Goal: Task Accomplishment & Management: Use online tool/utility

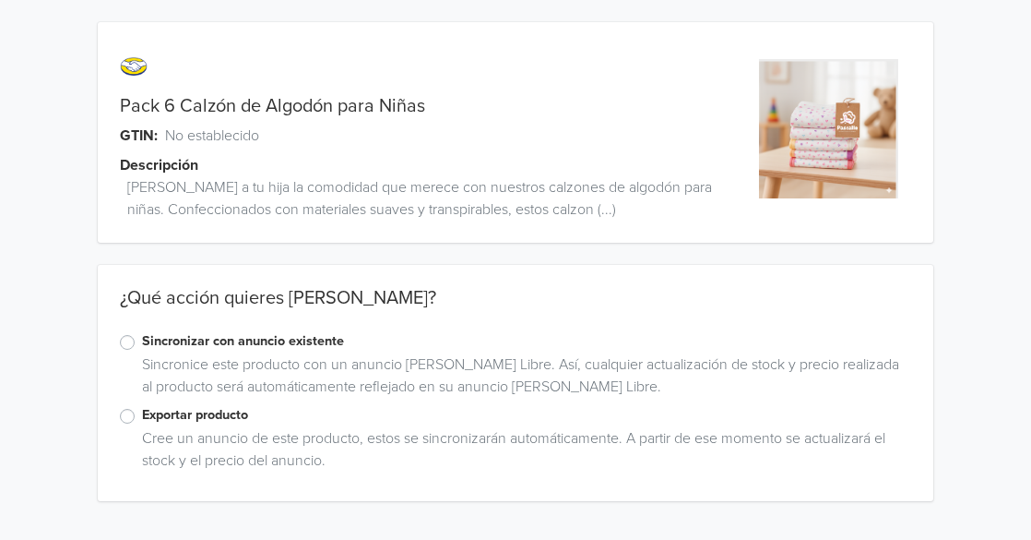
click at [142, 342] on label "Sincronizar con anuncio existente" at bounding box center [527, 341] width 770 height 20
click at [0, 0] on input "Sincronizar con anuncio existente" at bounding box center [0, 0] width 0 height 0
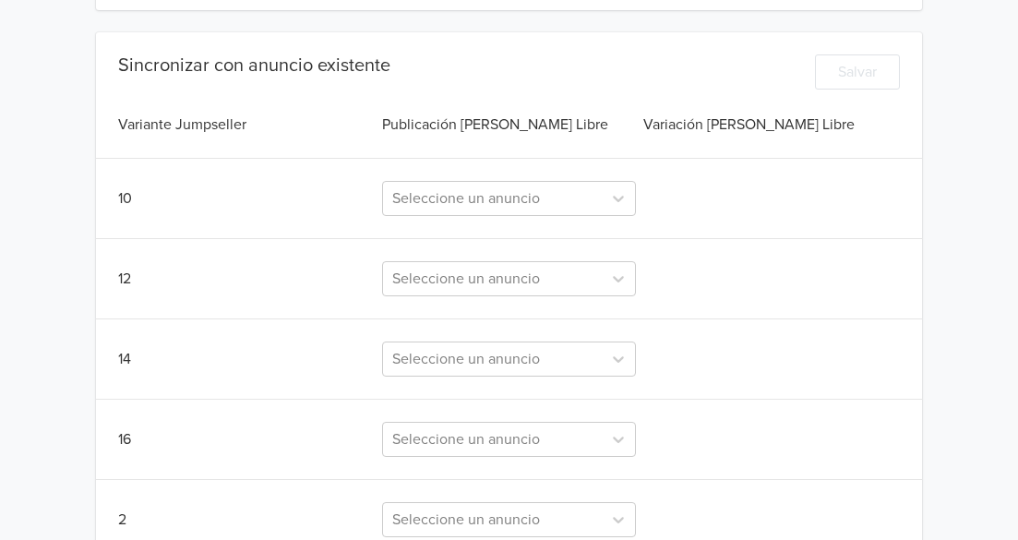
scroll to position [461, 0]
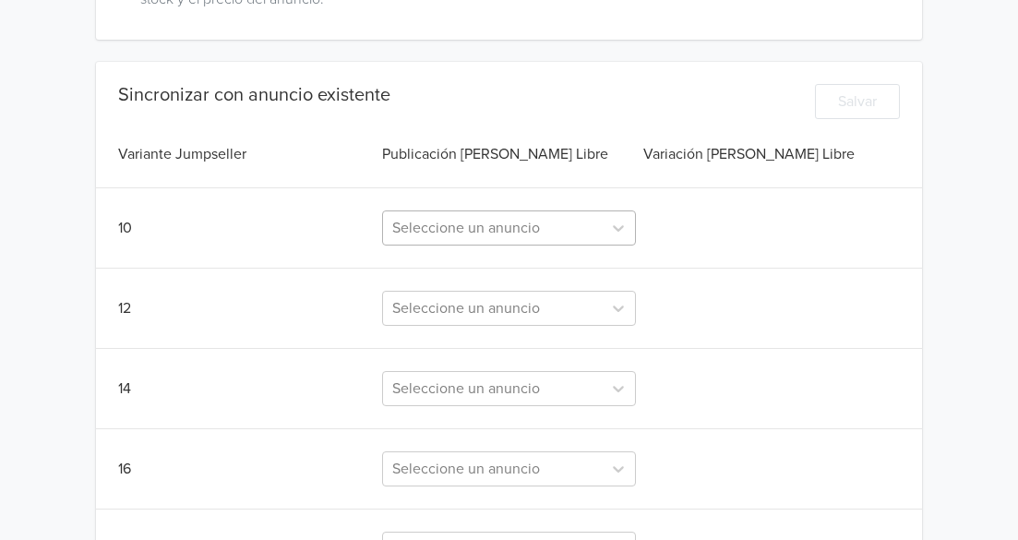
click at [484, 232] on div at bounding box center [491, 228] width 199 height 26
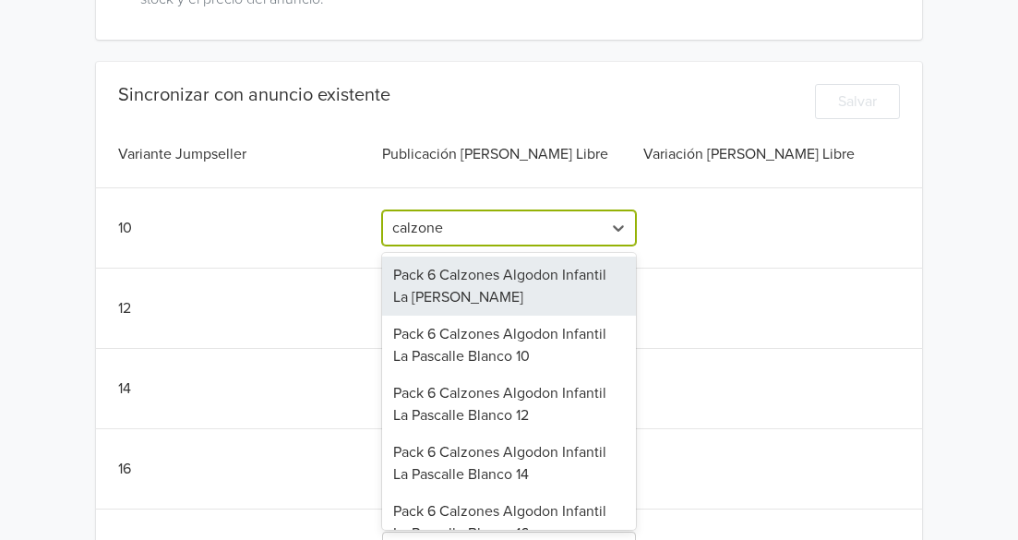
type input "calzones"
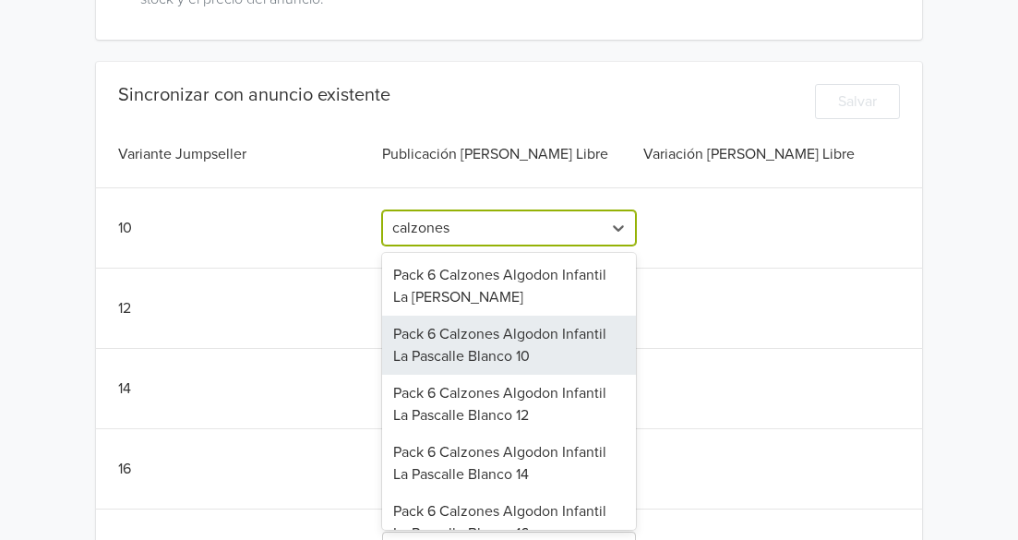
click at [536, 352] on div "Pack 6 Calzones Algodon Infantil La Pascalle Blanco 10" at bounding box center [508, 345] width 253 height 59
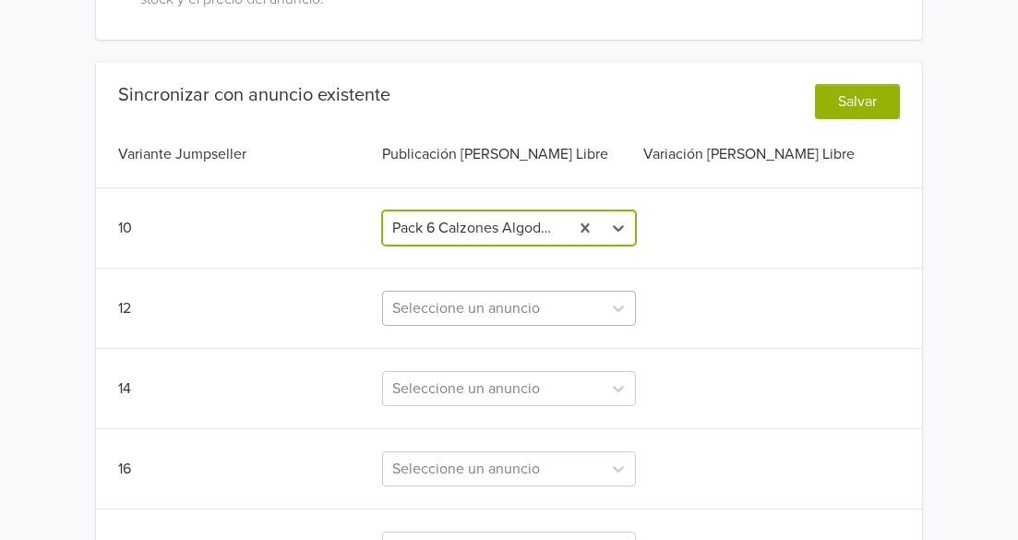
click at [451, 305] on div "Seleccione un anuncio" at bounding box center [508, 308] width 253 height 35
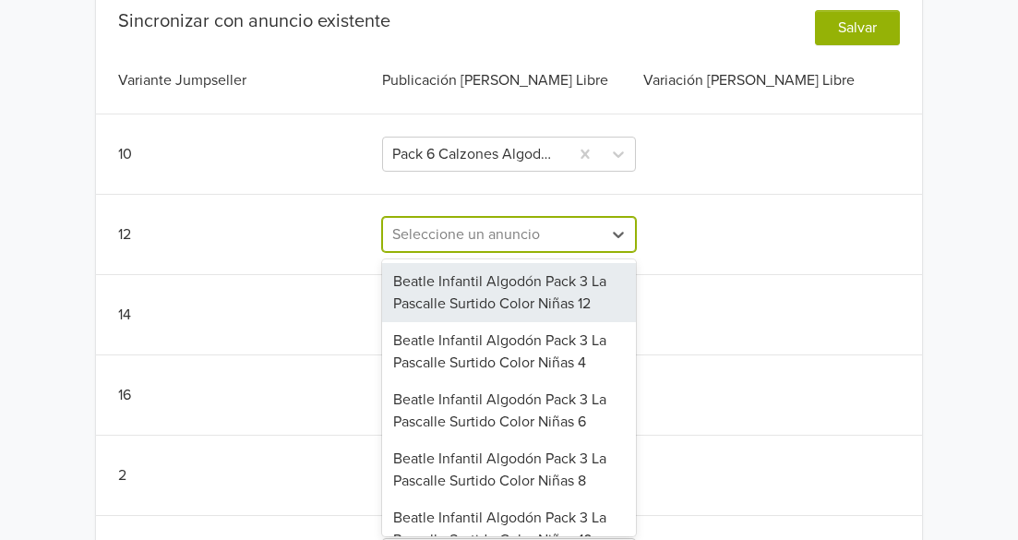
scroll to position [539, 0]
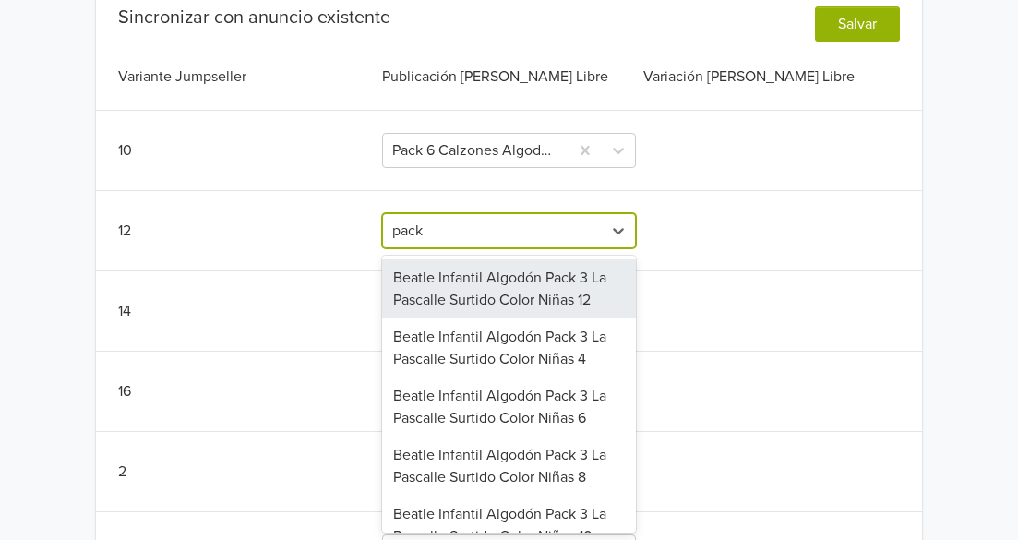
type input "pack 6"
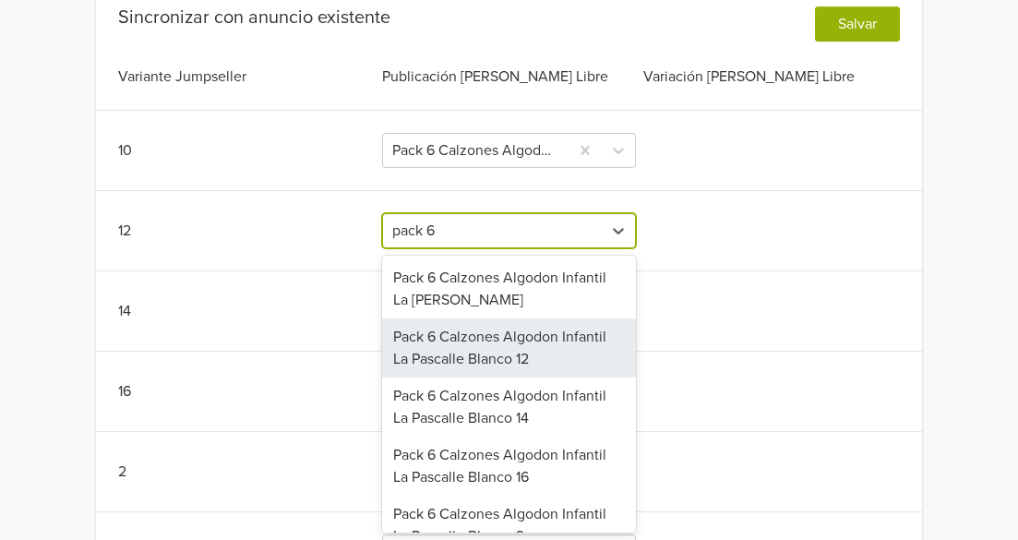
click at [470, 352] on div "Pack 6 Calzones Algodon Infantil La Pascalle Blanco 12" at bounding box center [508, 347] width 253 height 59
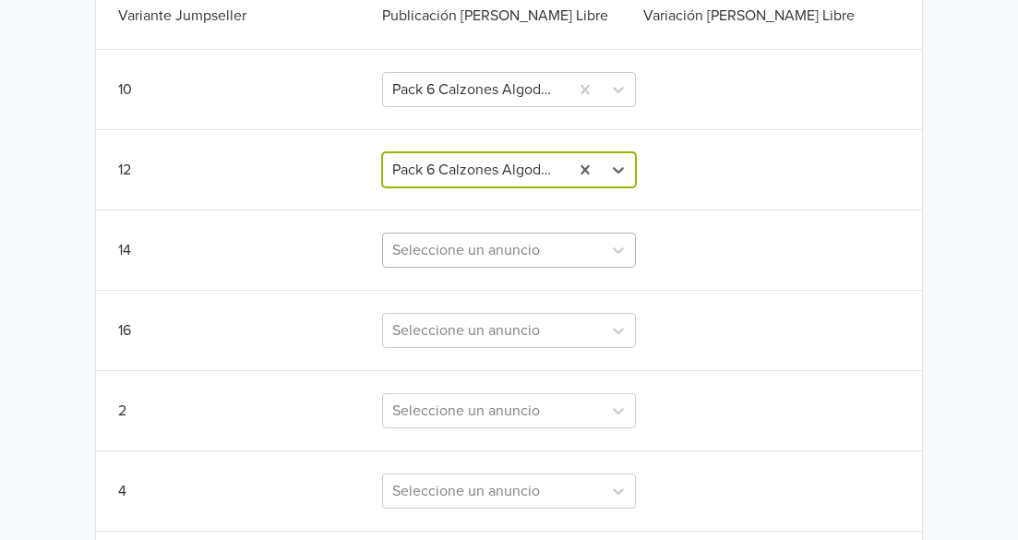
click at [452, 268] on div "Seleccione un anuncio" at bounding box center [508, 250] width 253 height 35
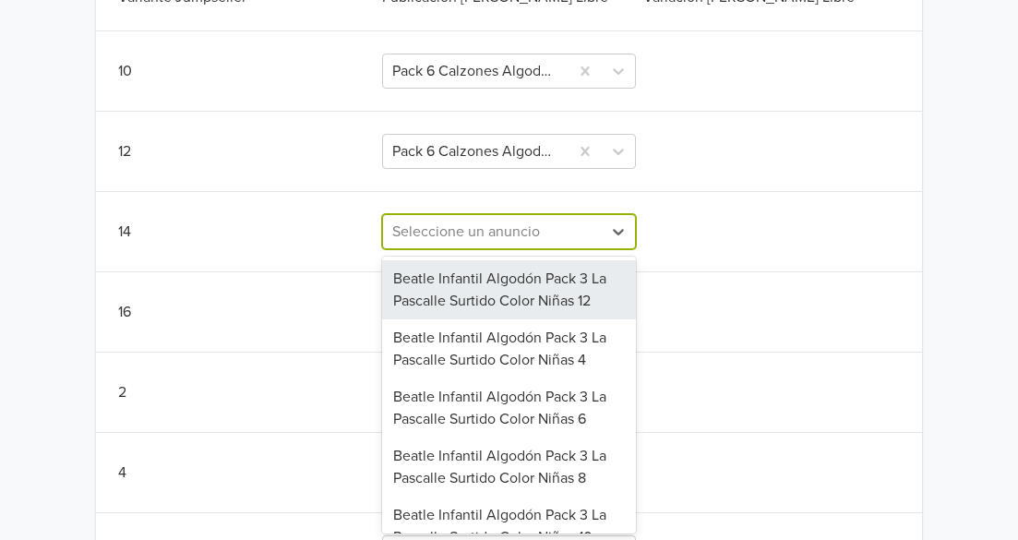
scroll to position [619, 0]
type input "14"
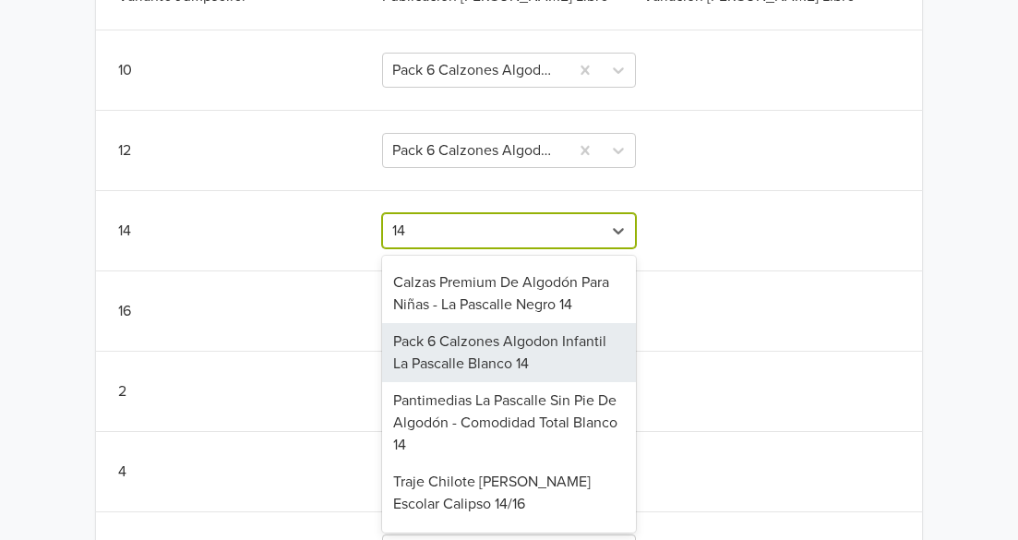
scroll to position [185, 0]
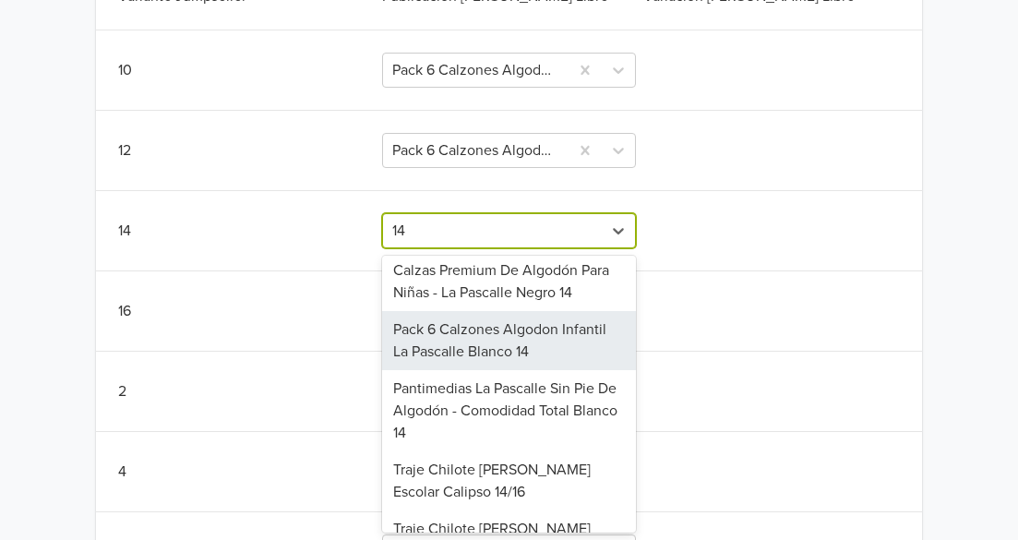
click at [531, 370] on div "Pack 6 Calzones Algodon Infantil La Pascalle Blanco 14" at bounding box center [508, 340] width 253 height 59
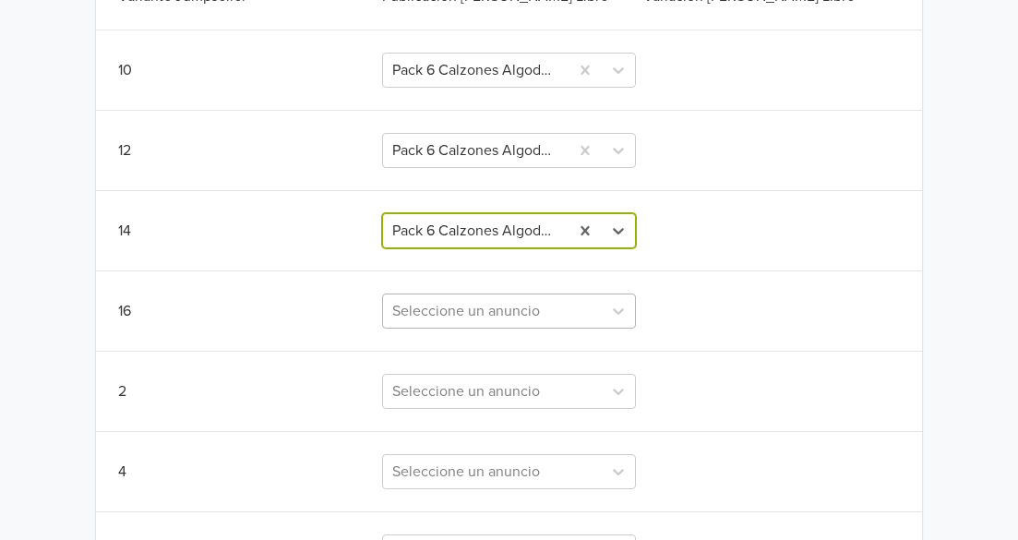
click at [452, 311] on div "Seleccione un anuncio" at bounding box center [508, 310] width 253 height 35
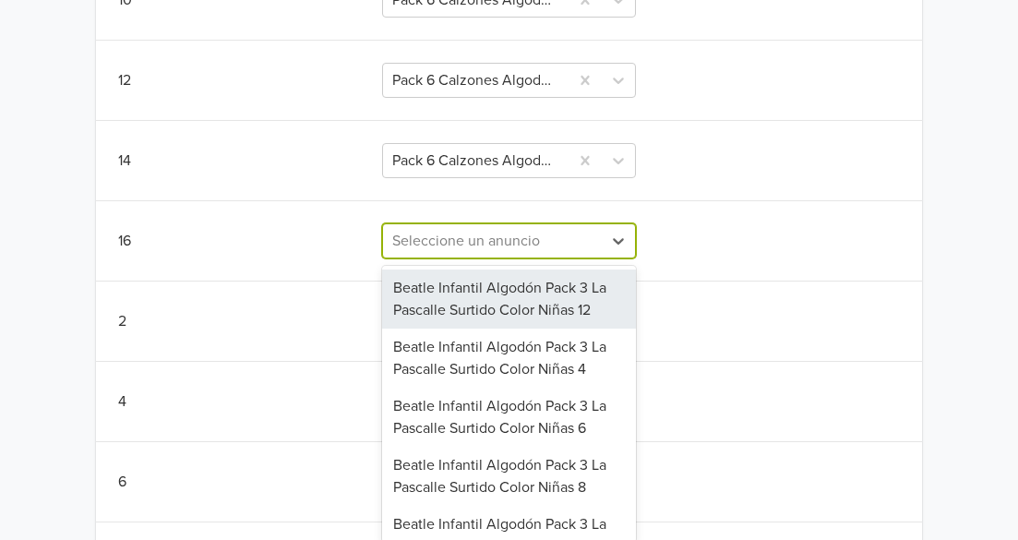
scroll to position [699, 0]
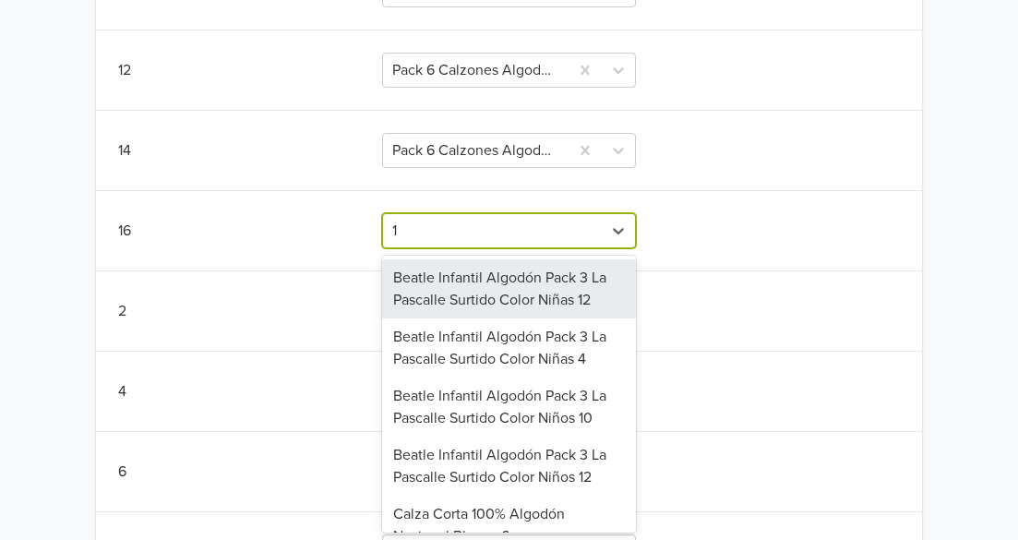
type input "16"
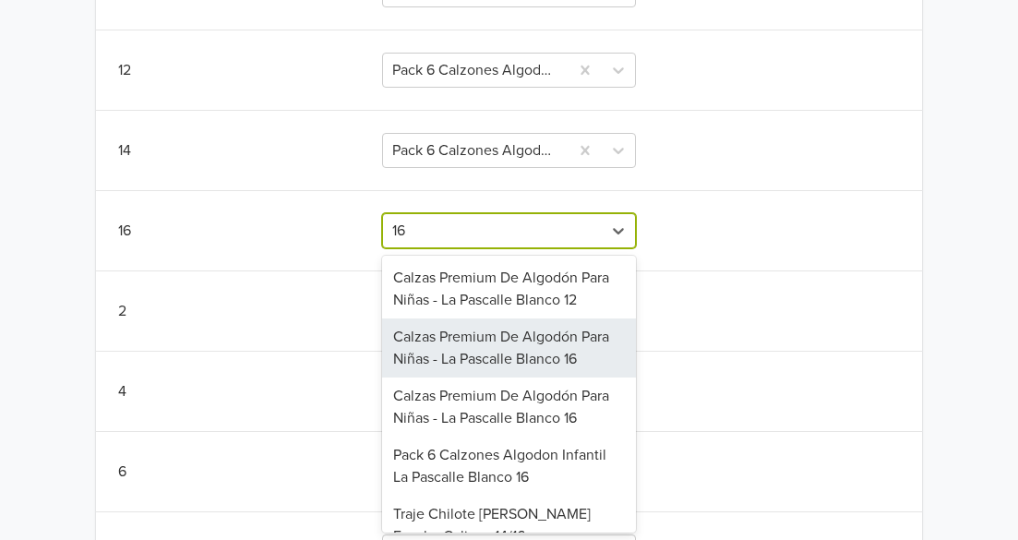
scroll to position [92, 0]
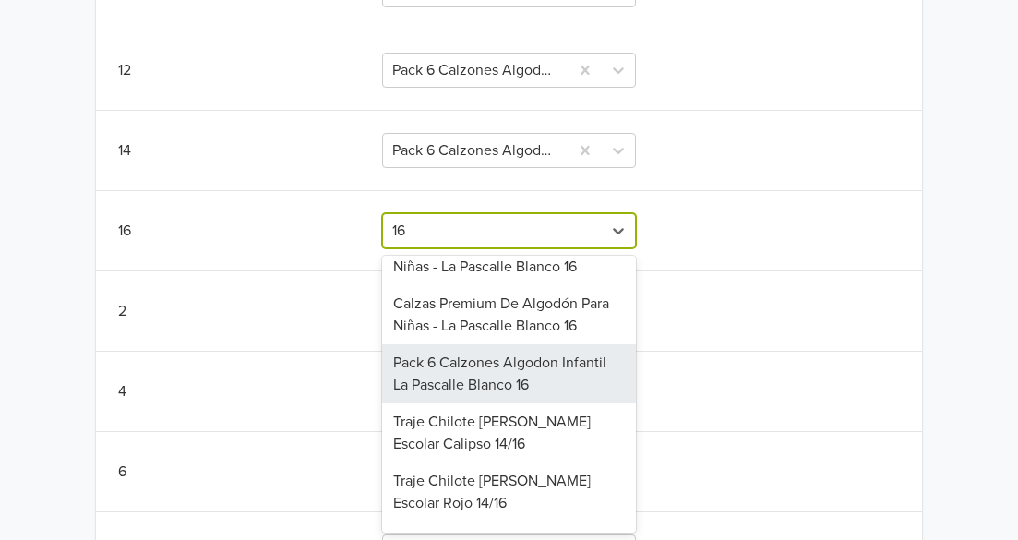
click at [495, 403] on div "Pack 6 Calzones Algodon Infantil La Pascalle Blanco 16" at bounding box center [508, 373] width 253 height 59
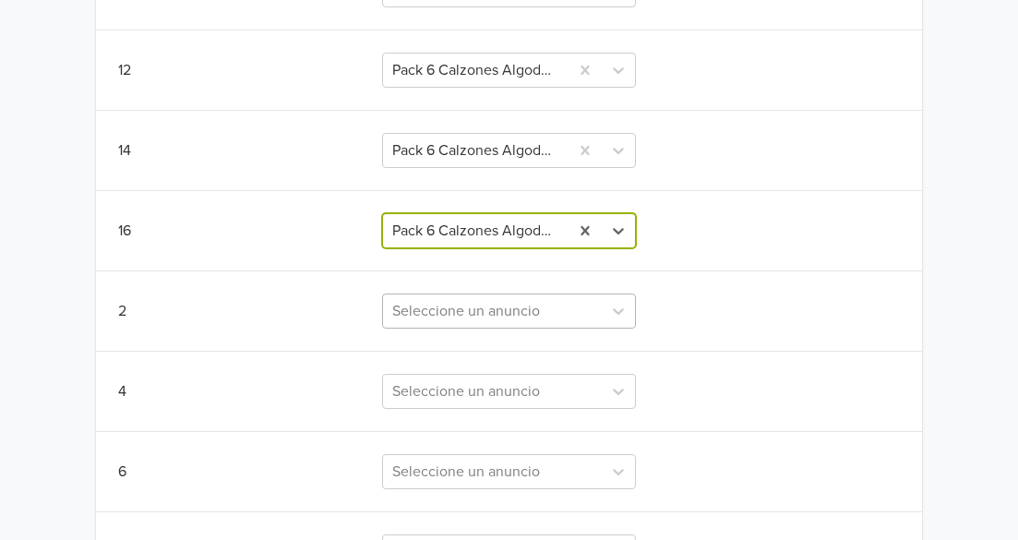
click at [470, 312] on div "Seleccione un anuncio" at bounding box center [508, 310] width 253 height 35
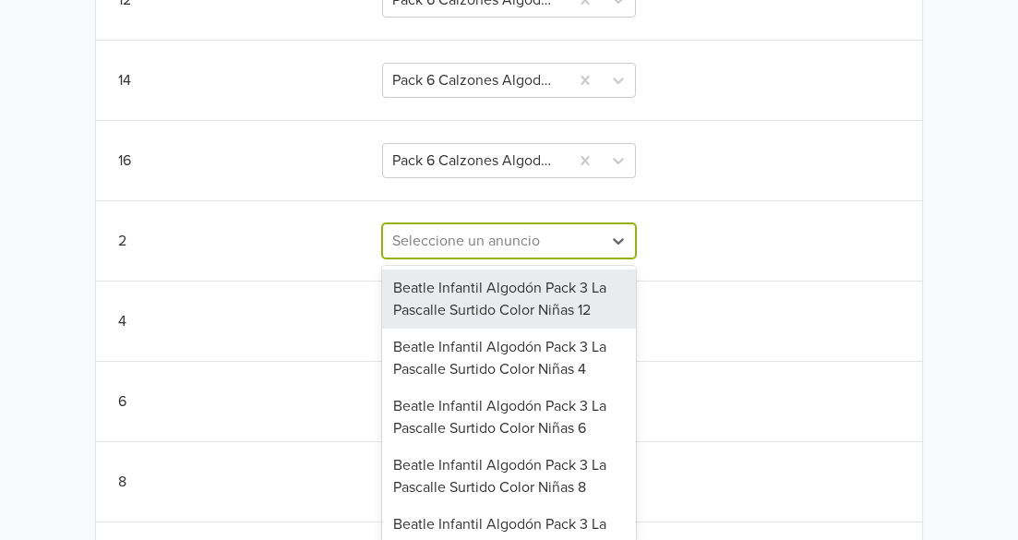
scroll to position [780, 0]
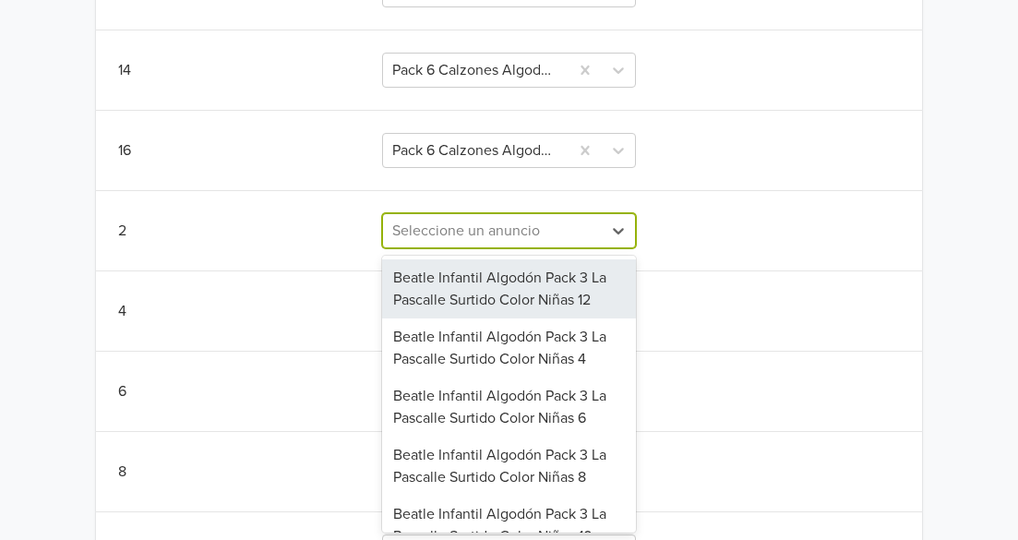
type input "2"
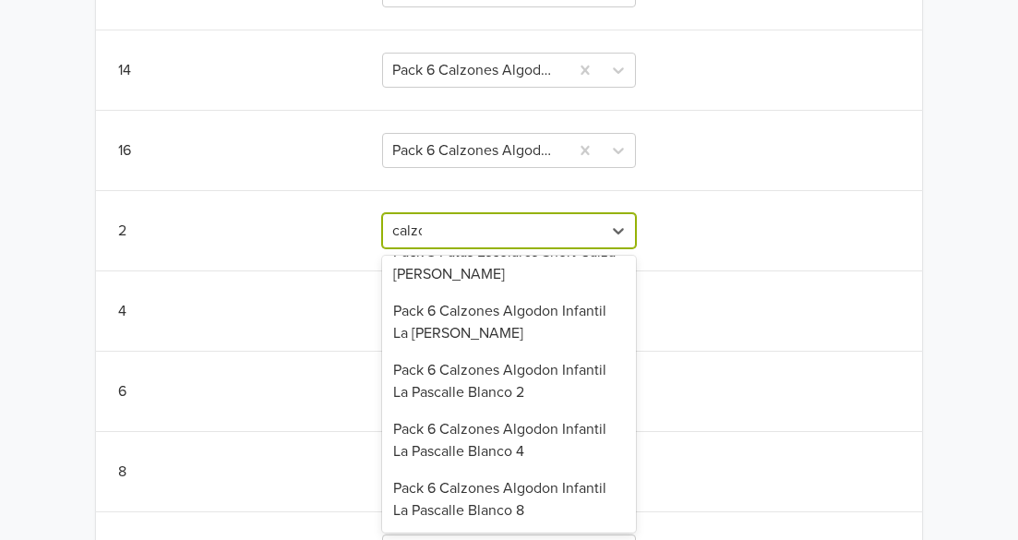
scroll to position [22, 0]
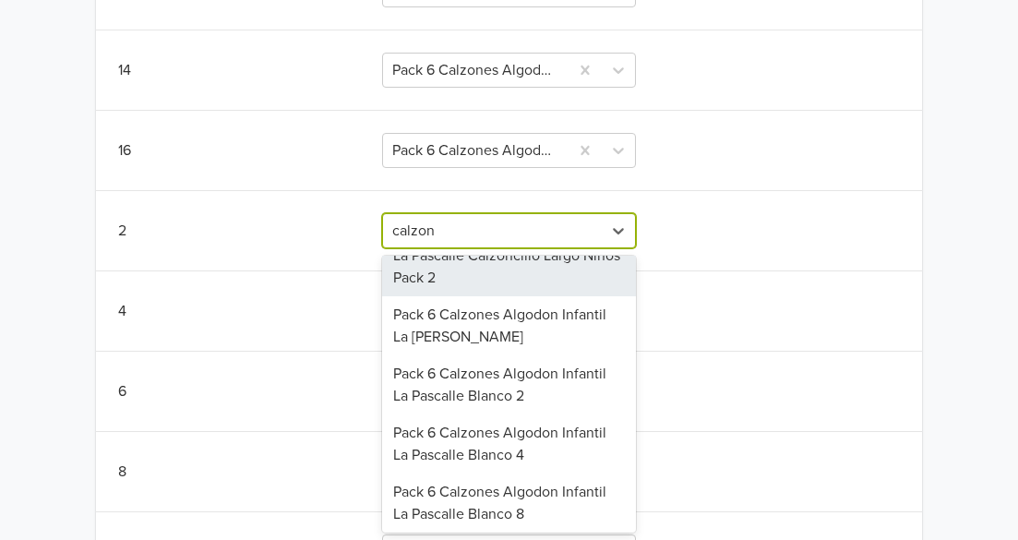
type input "calzone"
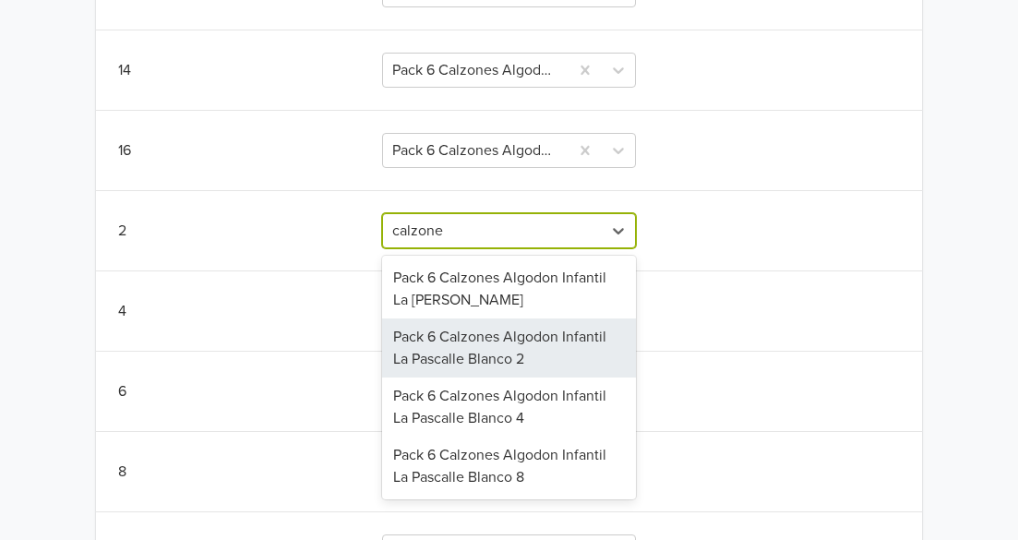
click at [494, 349] on div "Pack 6 Calzones Algodon Infantil La Pascalle Blanco 2" at bounding box center [508, 347] width 253 height 59
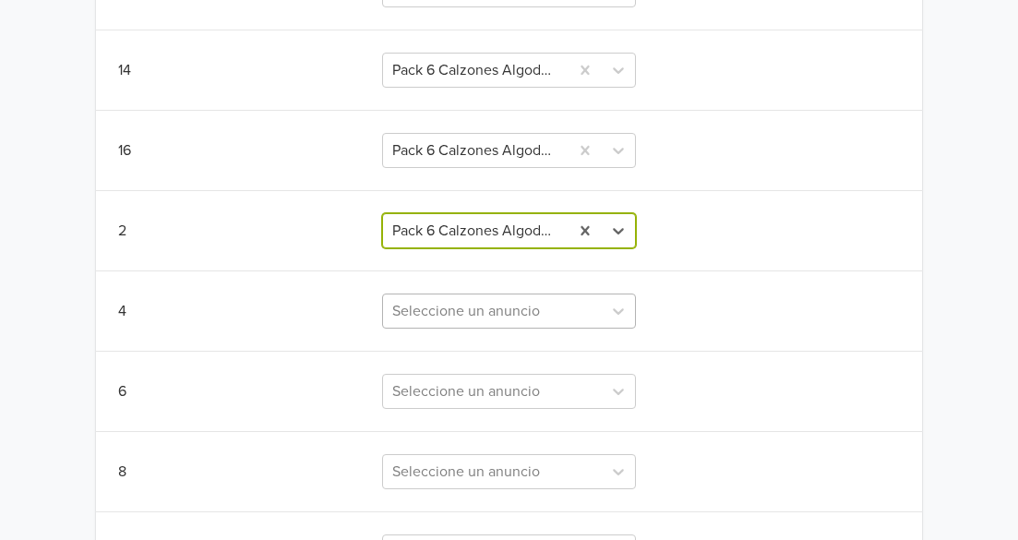
click at [474, 309] on div "Seleccione un anuncio" at bounding box center [508, 310] width 253 height 35
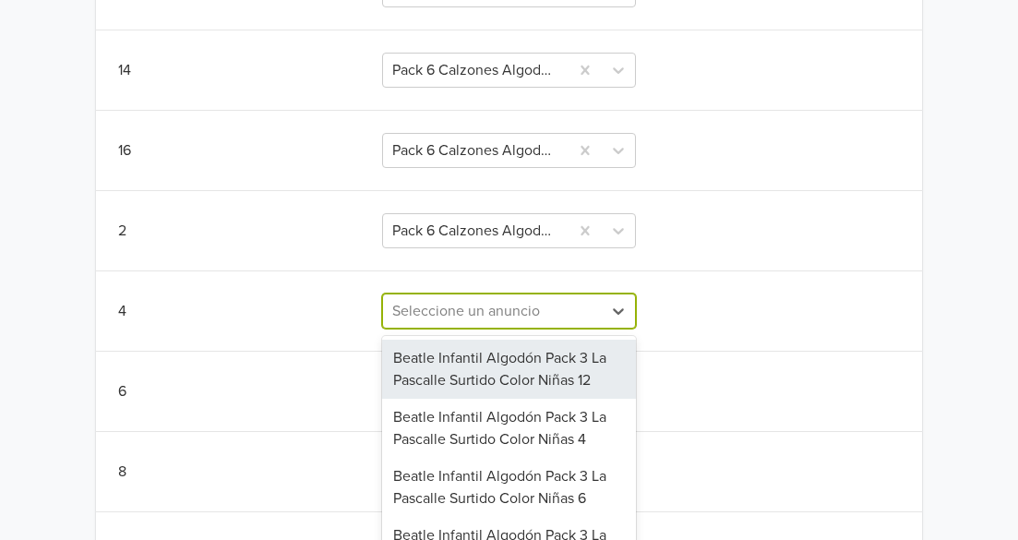
scroll to position [860, 0]
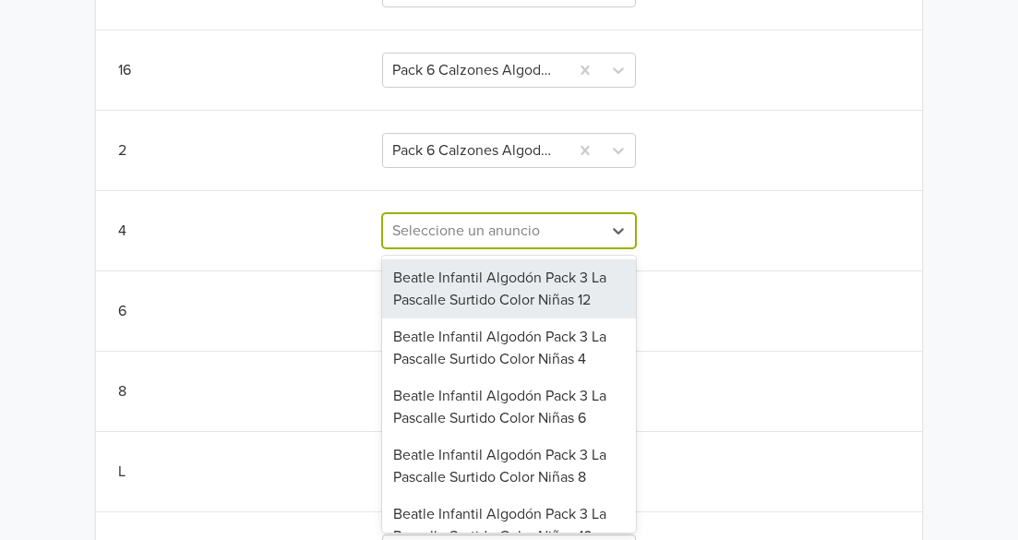
type input "4"
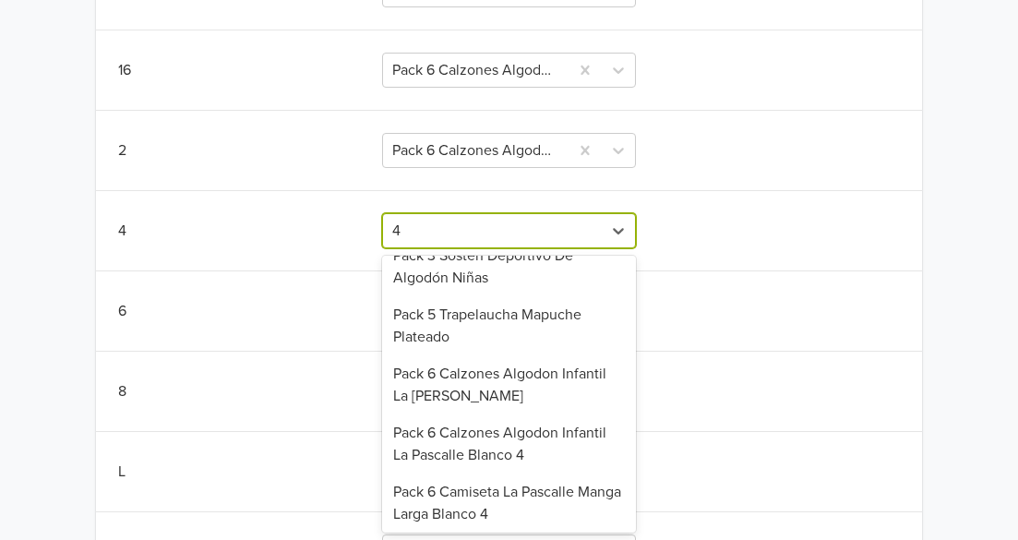
scroll to position [646, 0]
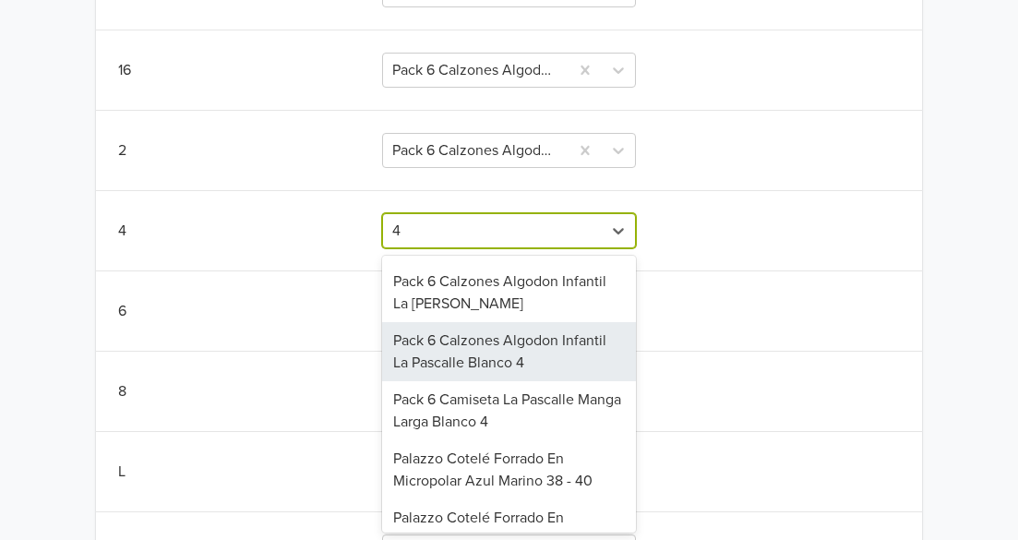
click at [502, 381] on div "Pack 6 Calzones Algodon Infantil La Pascalle Blanco 4" at bounding box center [508, 351] width 253 height 59
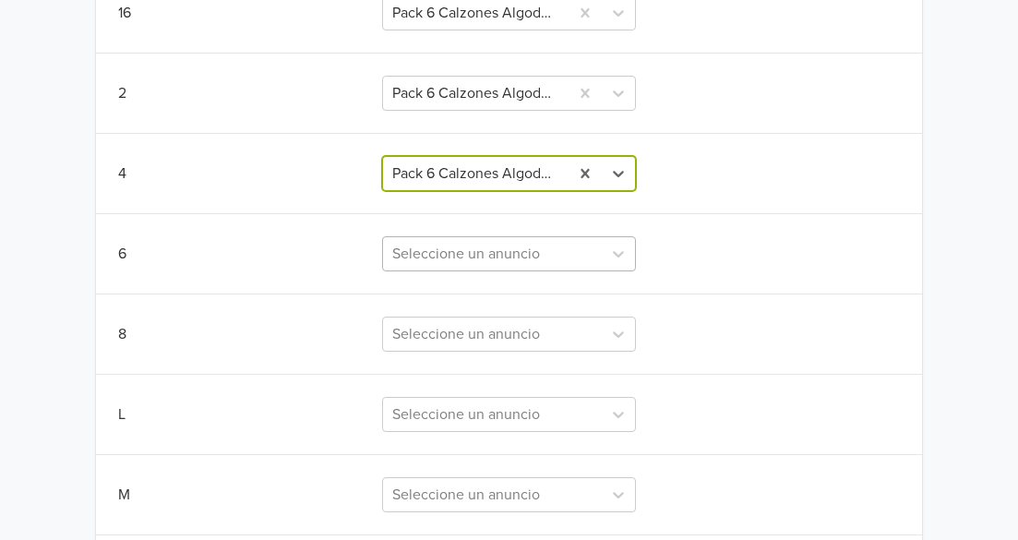
click at [487, 271] on div "Seleccione un anuncio" at bounding box center [508, 253] width 253 height 35
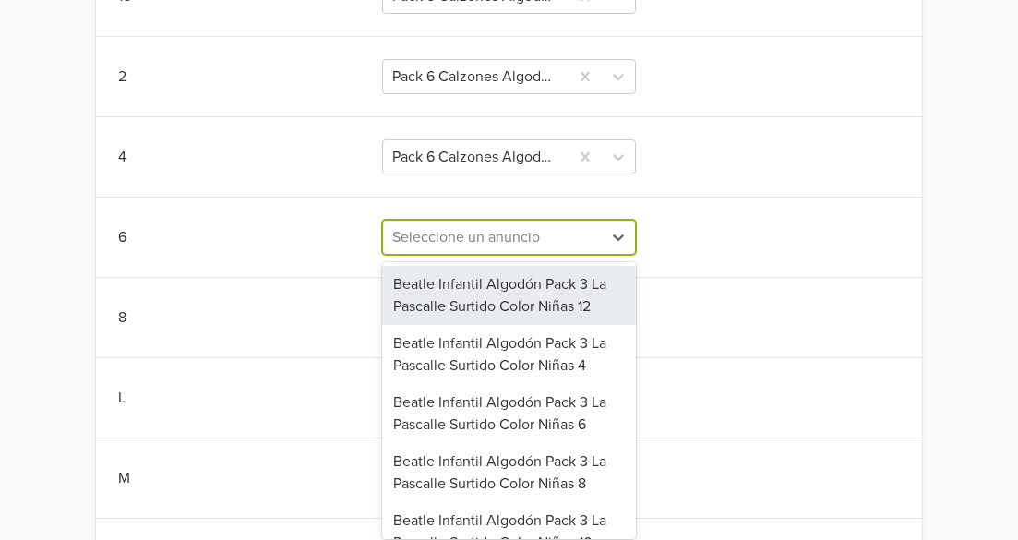
scroll to position [940, 0]
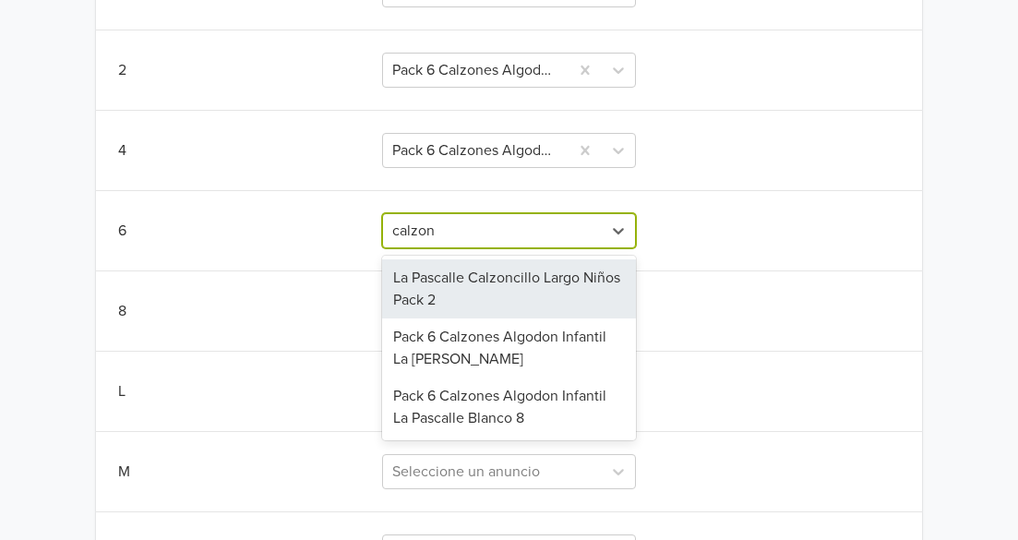
type input "calzon"
click at [268, 267] on div "Sincronizar con anuncio existente Salvar Variante Jumpseller Publicación [PERSO…" at bounding box center [508, 167] width 825 height 1125
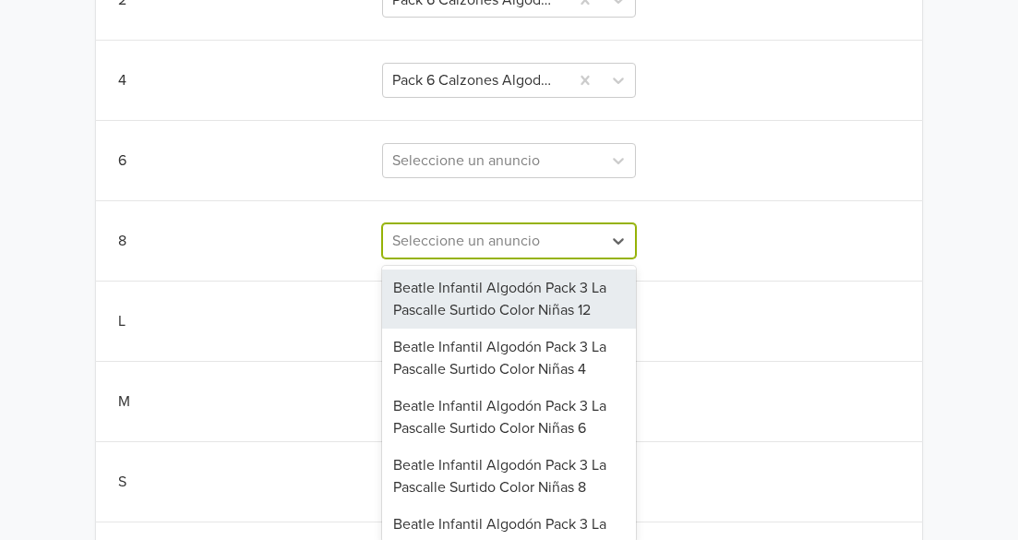
click at [471, 258] on div "117 results available. Use Up and Down to choose options, press Enter to select…" at bounding box center [508, 240] width 253 height 35
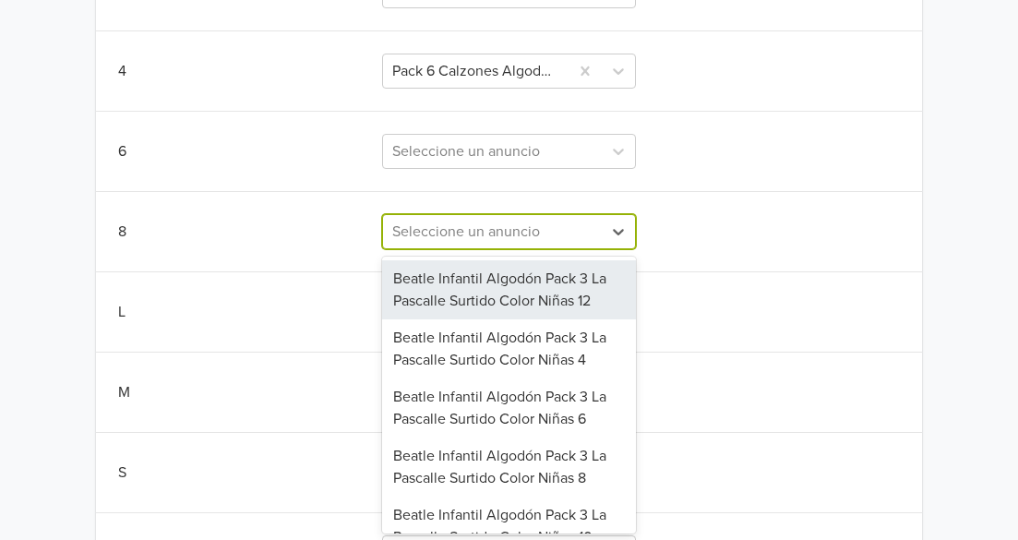
scroll to position [1020, 0]
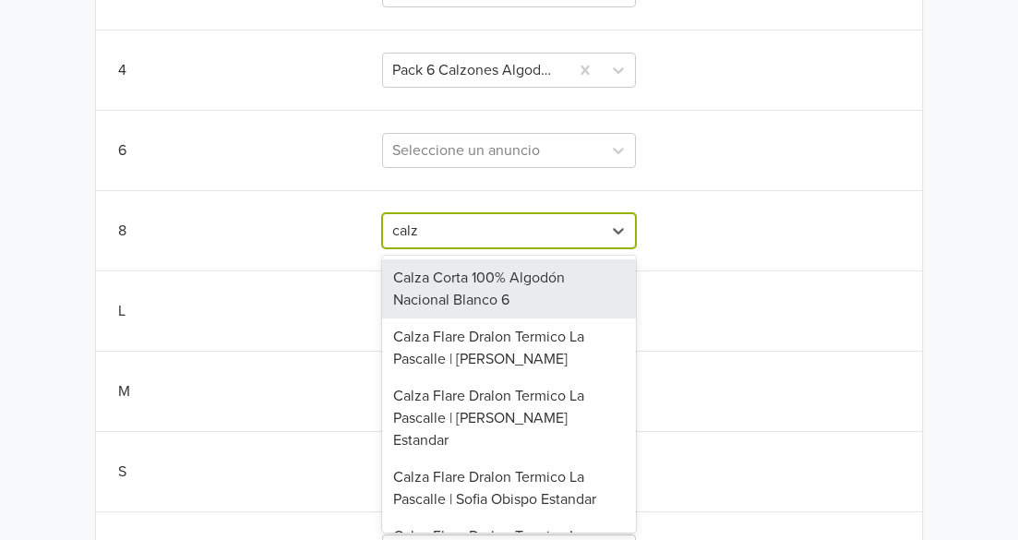
type input "calzo"
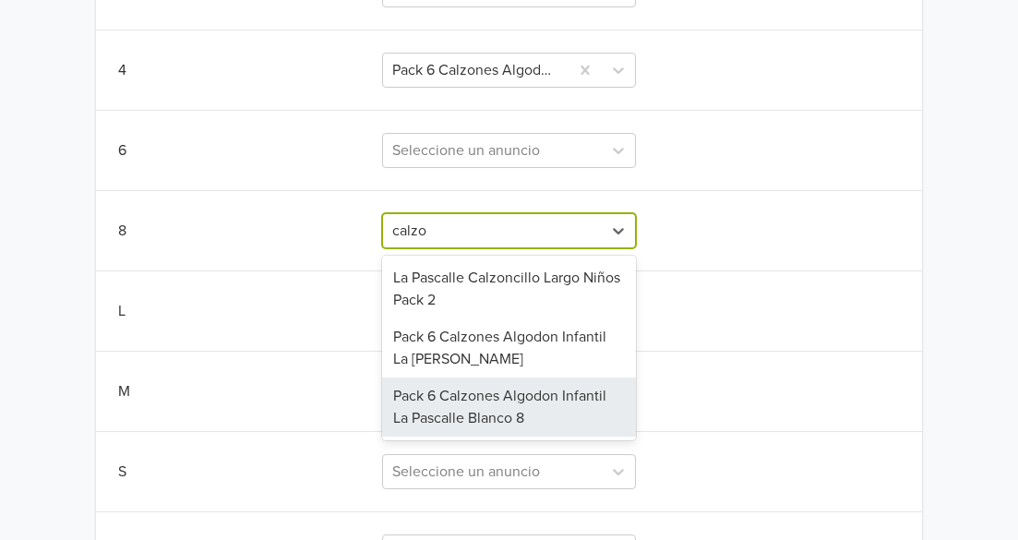
click at [482, 392] on div "Pack 6 Calzones Algodon Infantil La Pascalle Blanco 8" at bounding box center [508, 406] width 253 height 59
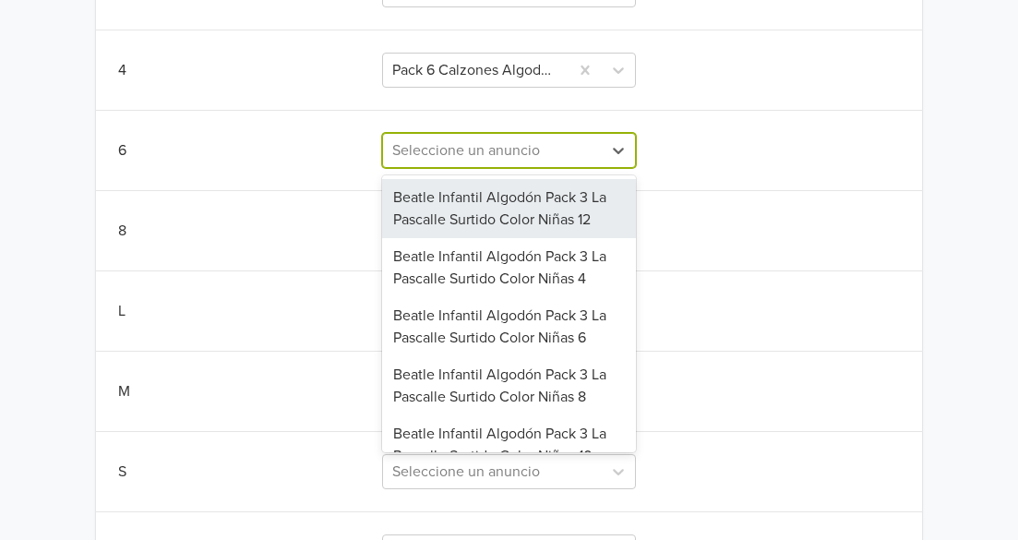
click at [482, 157] on div at bounding box center [491, 150] width 199 height 26
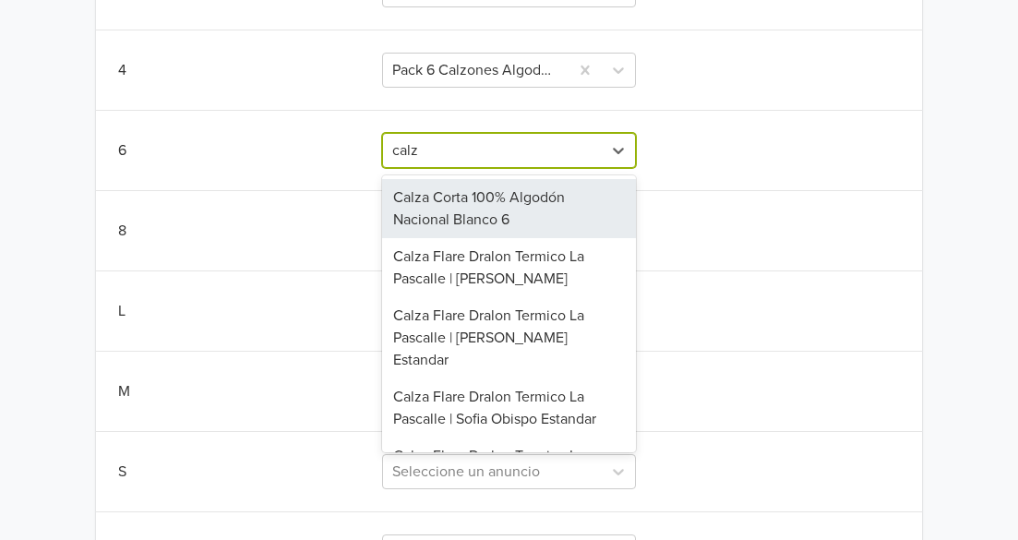
type input "calzo"
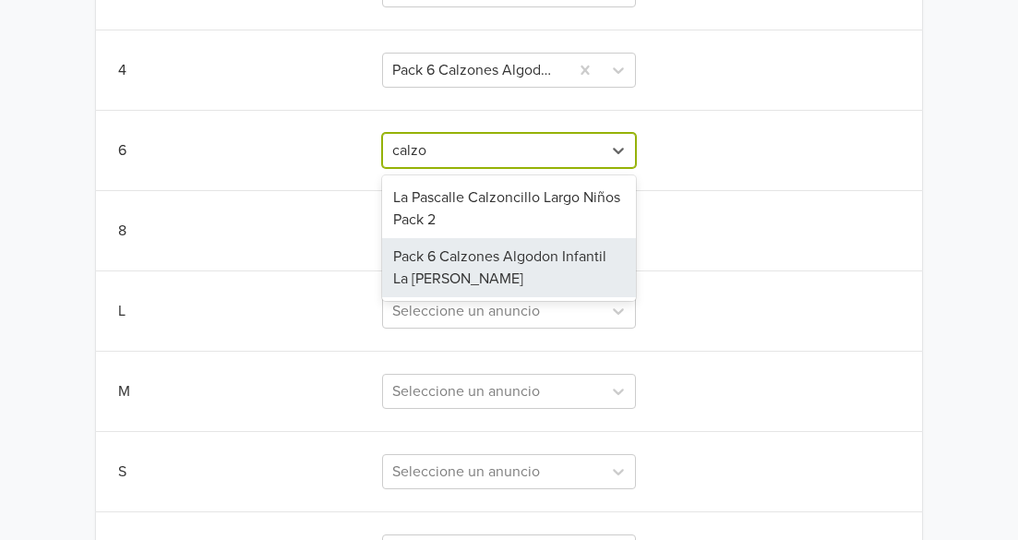
click at [507, 268] on div "Pack 6 Calzones Algodon Infantil La [PERSON_NAME]" at bounding box center [508, 267] width 253 height 59
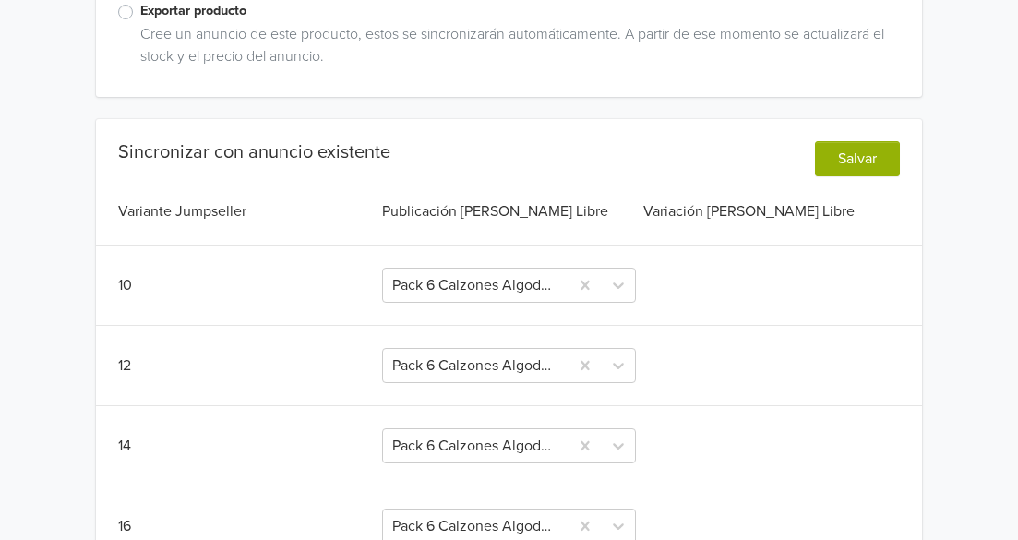
scroll to position [436, 0]
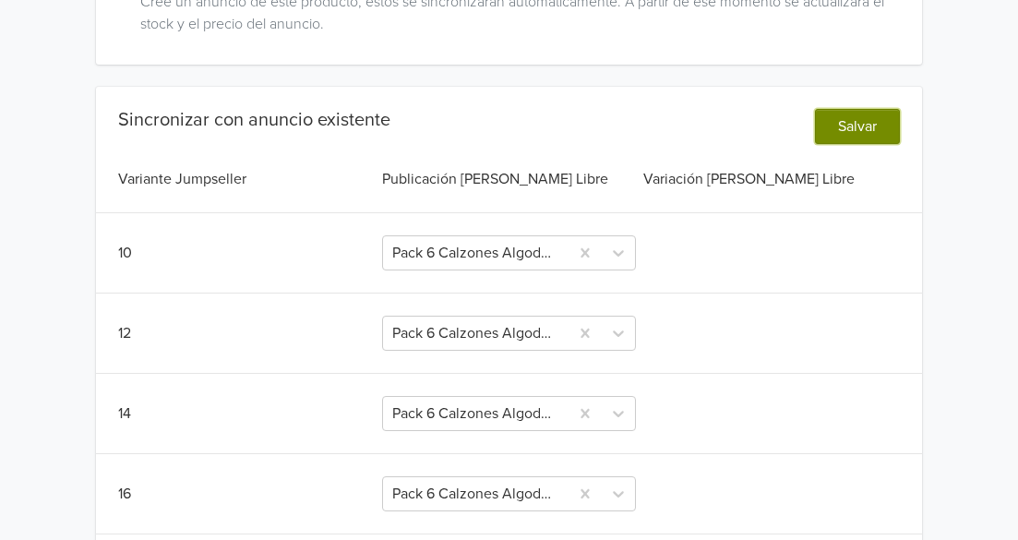
click at [874, 122] on button "Salvar" at bounding box center [857, 126] width 85 height 35
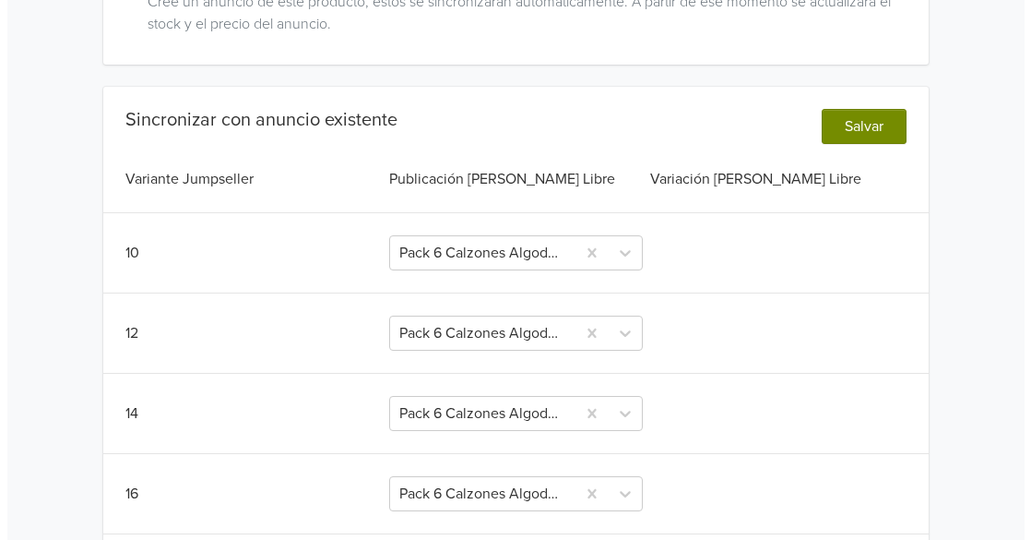
scroll to position [0, 0]
